Goal: Find contact information: Find contact information

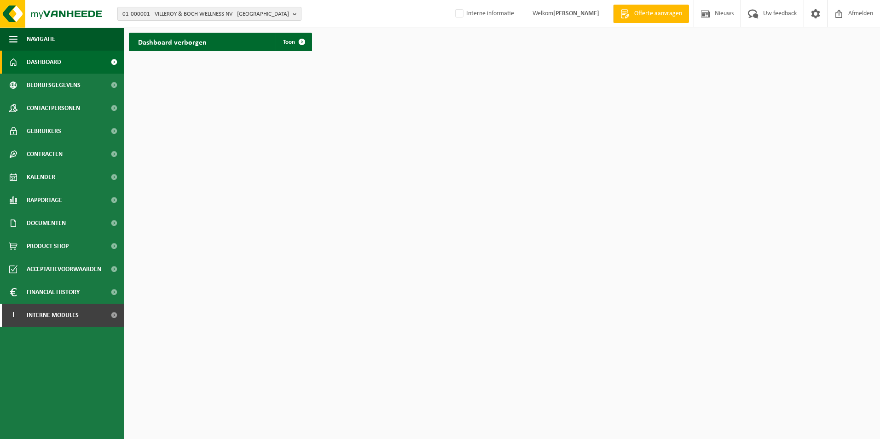
click at [192, 8] on span "01-000001 - VILLEROY & BOCH WELLNESS NV - ROESELARE" at bounding box center [205, 14] width 167 height 14
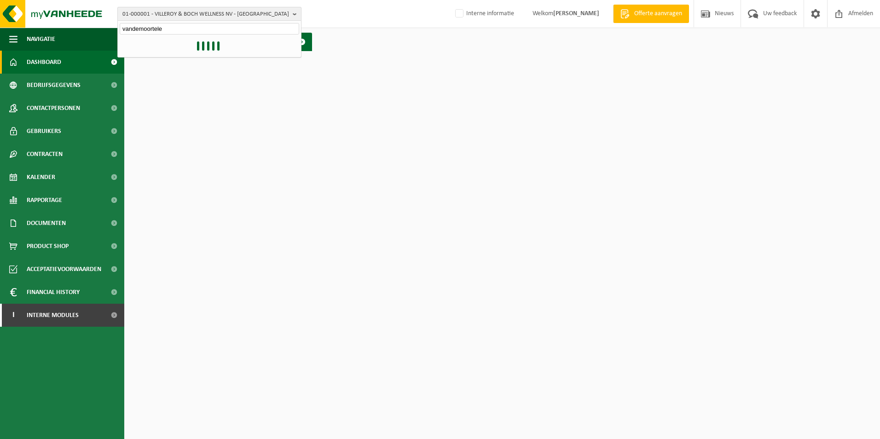
type input "vandemoortele"
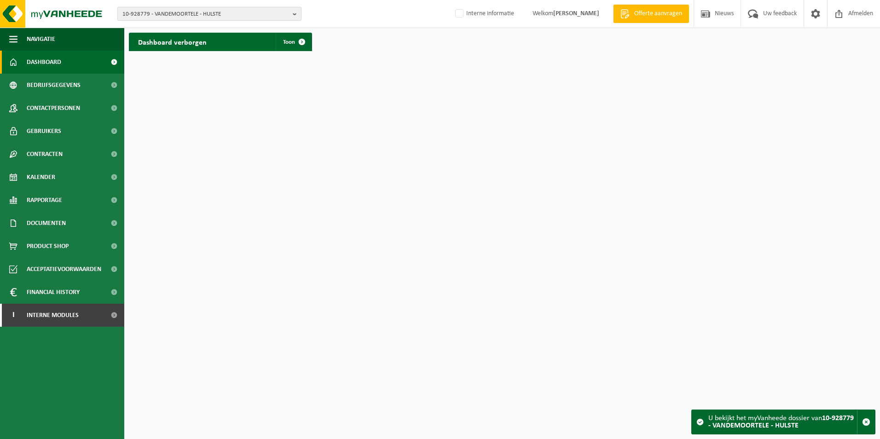
click at [225, 14] on span "10-928779 - VANDEMOORTELE - HULSTE" at bounding box center [205, 14] width 167 height 14
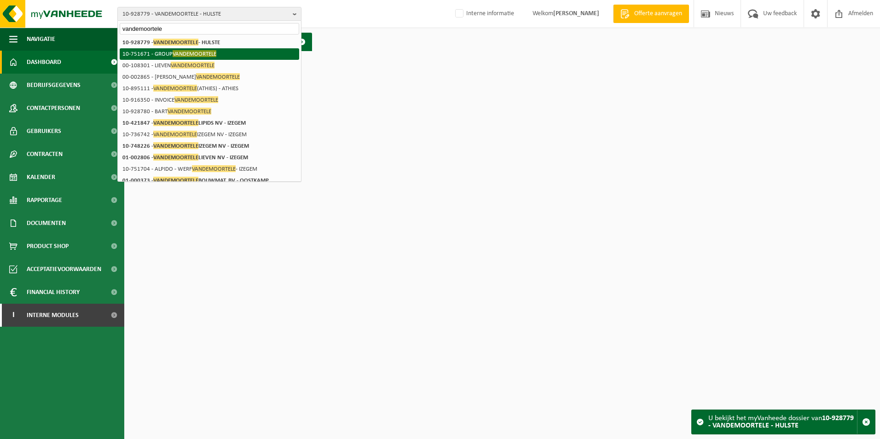
type input "vandemoortele"
click at [211, 51] on span "VANDEMOORTELE" at bounding box center [195, 53] width 44 height 7
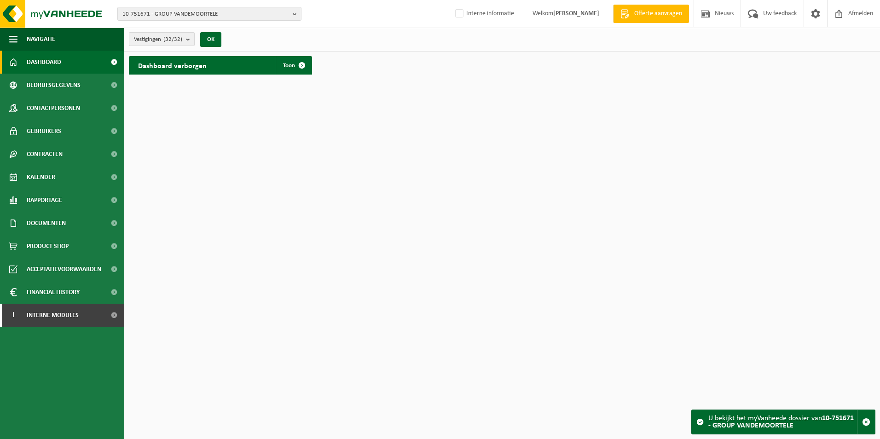
click at [186, 36] on button "Vestigingen (32/32)" at bounding box center [162, 39] width 66 height 14
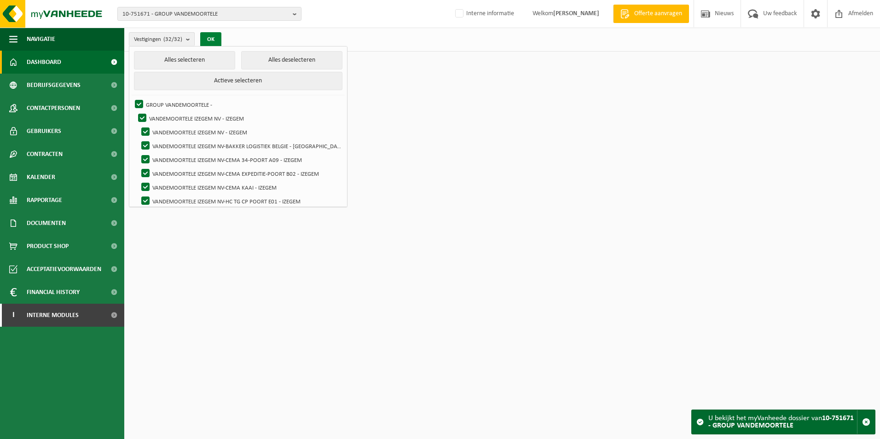
click at [216, 36] on button "OK" at bounding box center [210, 39] width 21 height 15
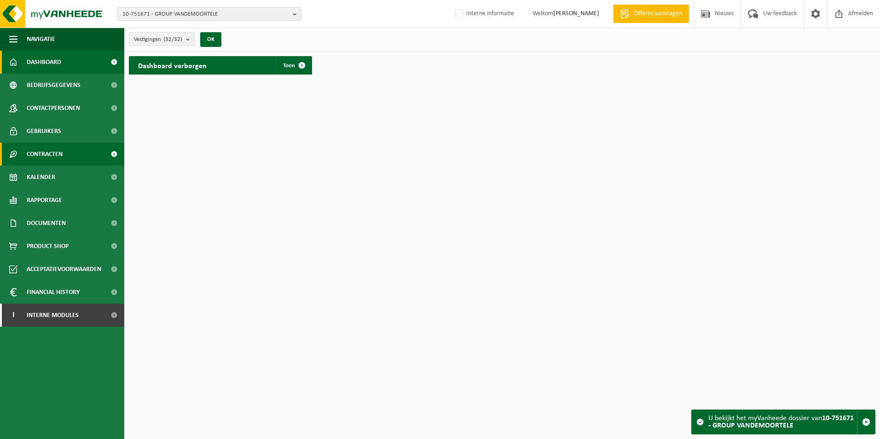
click at [61, 152] on span "Contracten" at bounding box center [45, 154] width 36 height 23
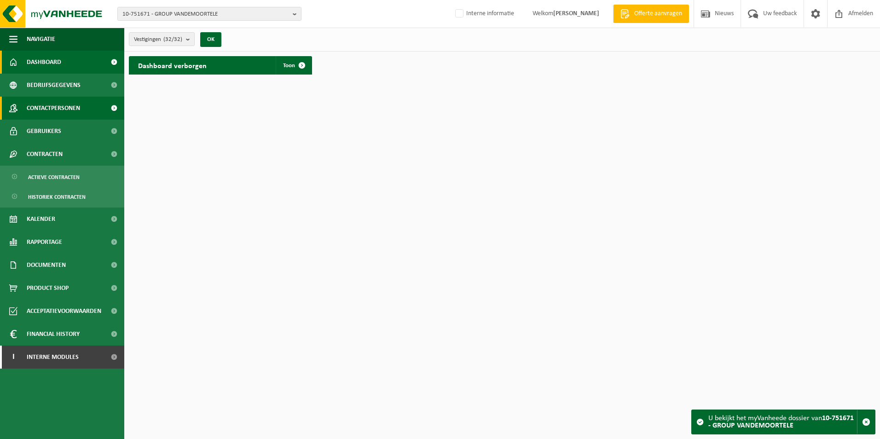
click at [71, 110] on span "Contactpersonen" at bounding box center [53, 108] width 53 height 23
